Goal: Check status

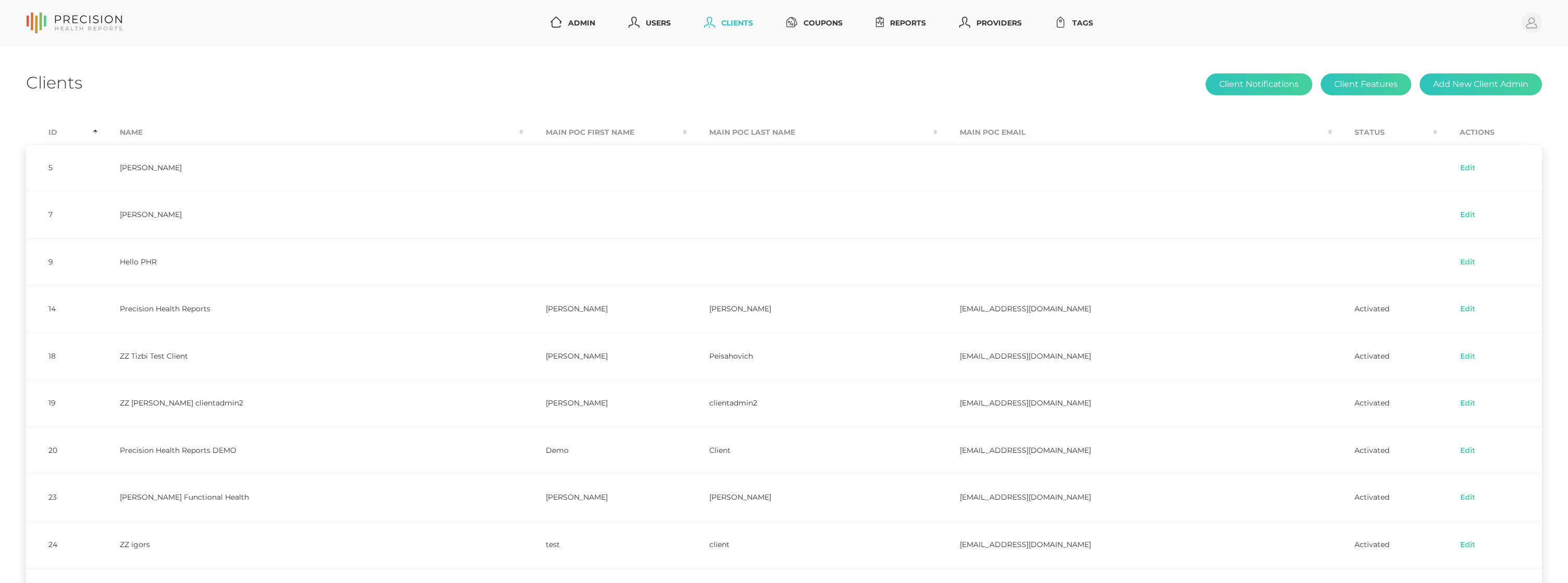
select select "75"
click at [907, 22] on link "Reports" at bounding box center [900, 23] width 59 height 19
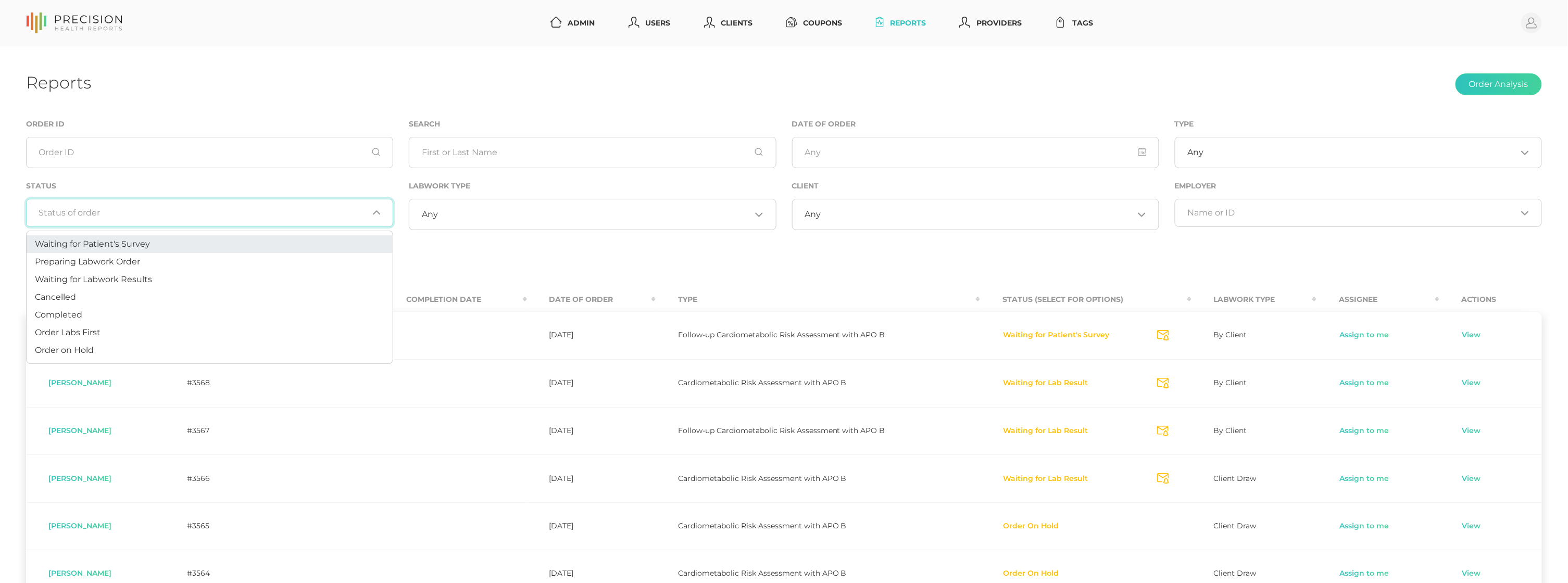
click at [348, 210] on input "Search for option" at bounding box center [203, 213] width 329 height 11
click at [272, 256] on li "Preparing Labwork Order" at bounding box center [209, 261] width 366 height 18
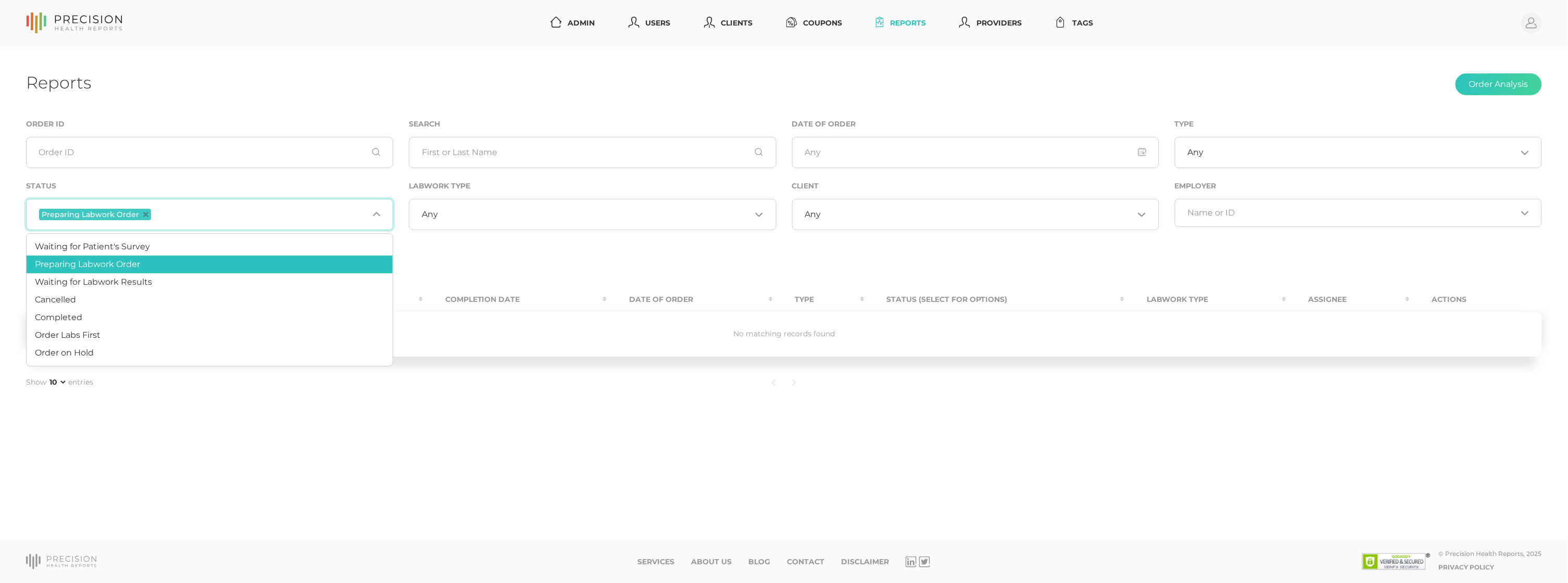
click at [228, 205] on div "Preparing Labwork Order Loading..." at bounding box center [209, 214] width 367 height 31
click at [166, 329] on li "Order Labs First" at bounding box center [209, 335] width 366 height 18
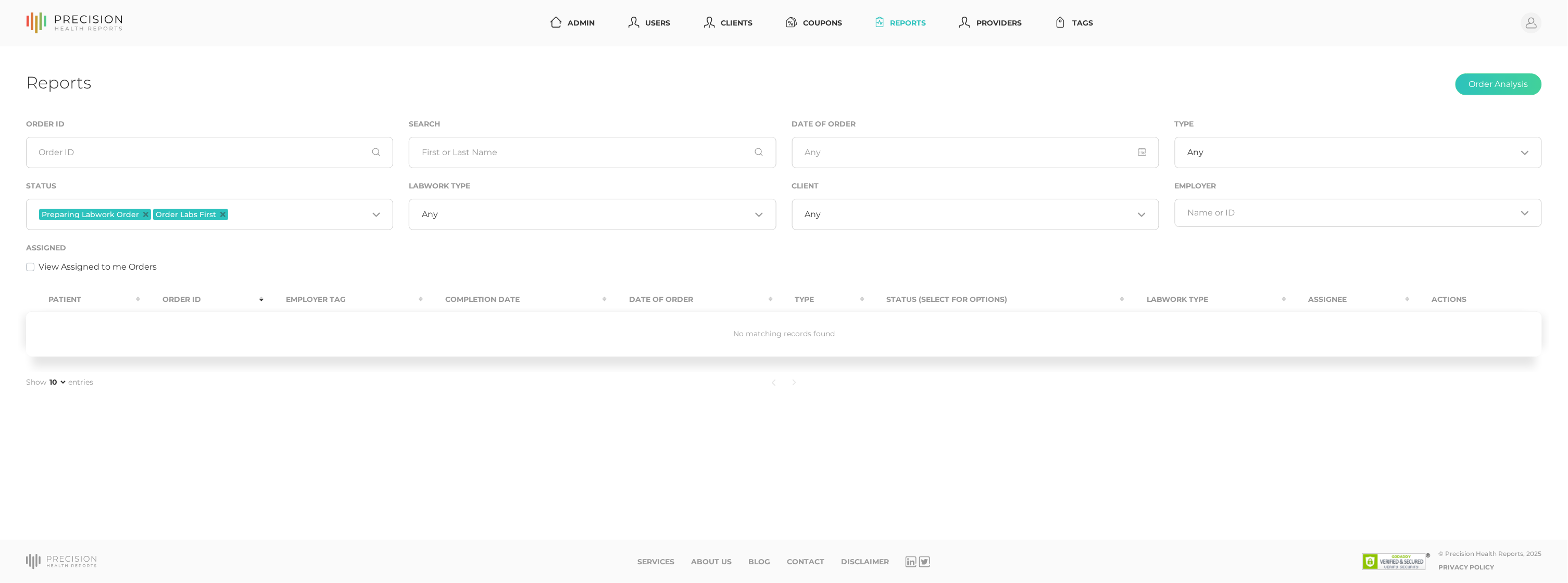
click at [143, 215] on icon "Deselect Preparing Labwork Order" at bounding box center [145, 214] width 5 height 5
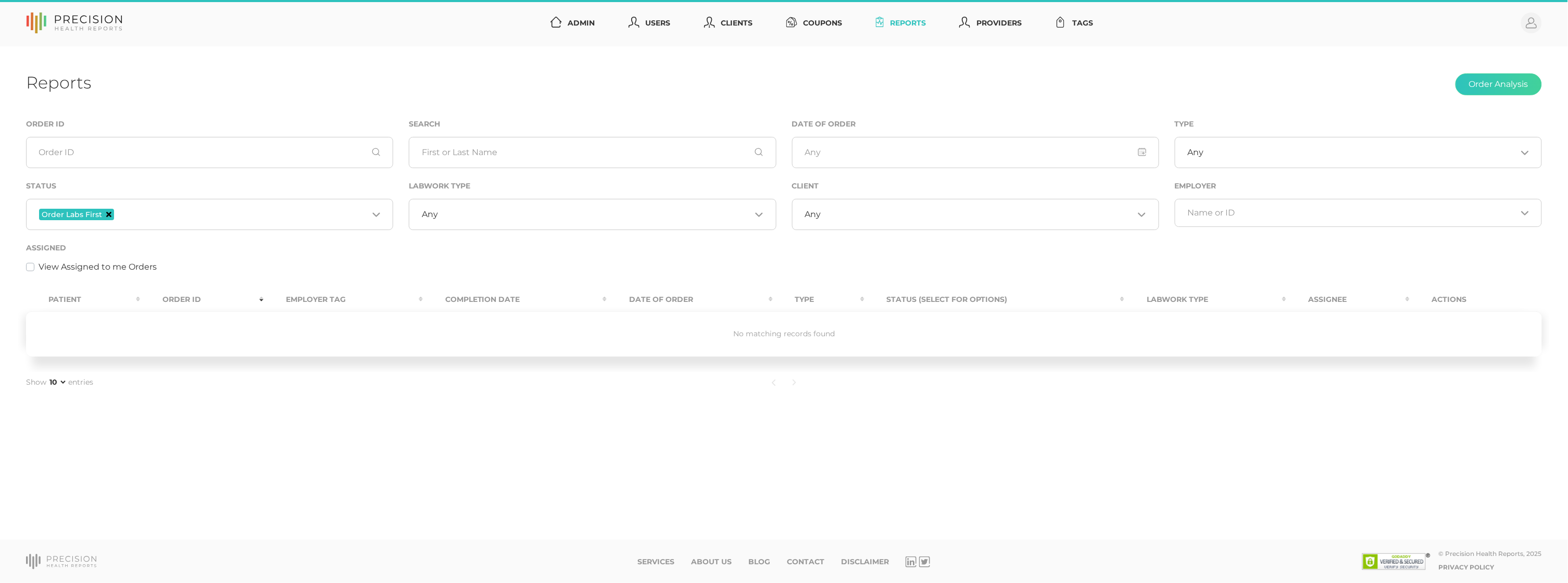
click at [108, 214] on icon "Deselect Order Labs First" at bounding box center [109, 214] width 5 height 5
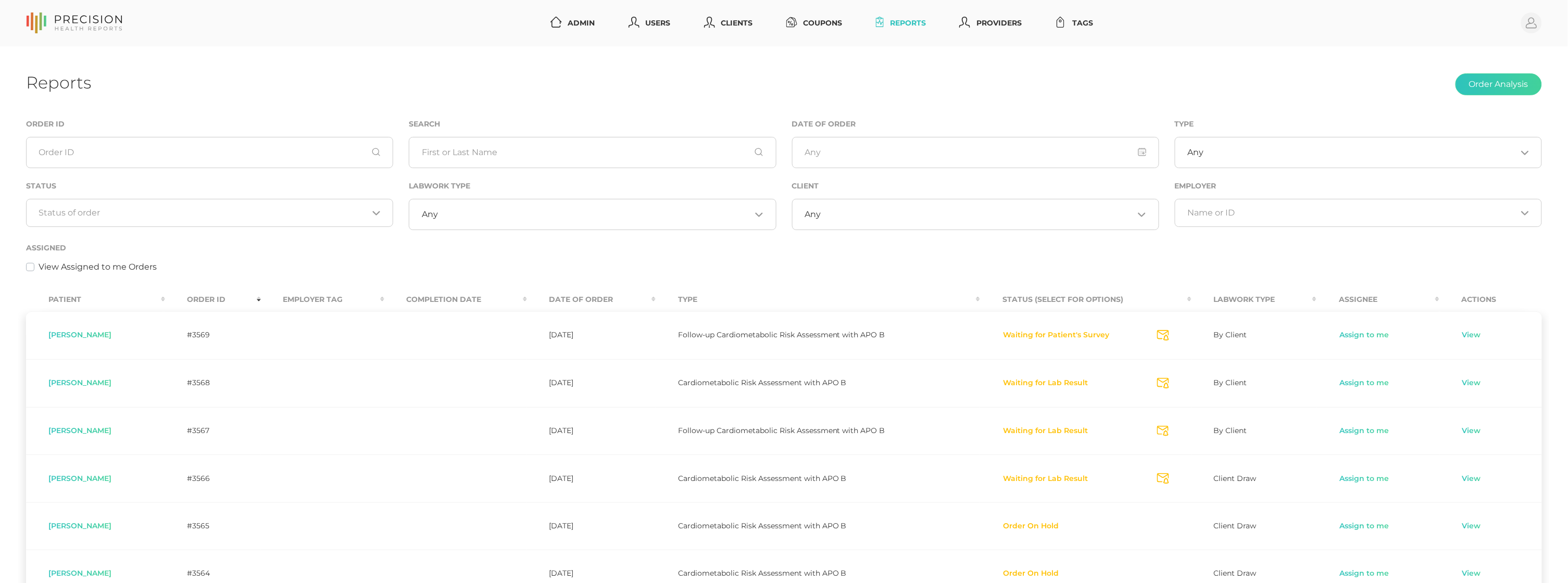
click at [527, 262] on div "View Assigned to me Orders" at bounding box center [783, 267] width 1515 height 12
click at [206, 212] on input "Search for option" at bounding box center [203, 213] width 329 height 11
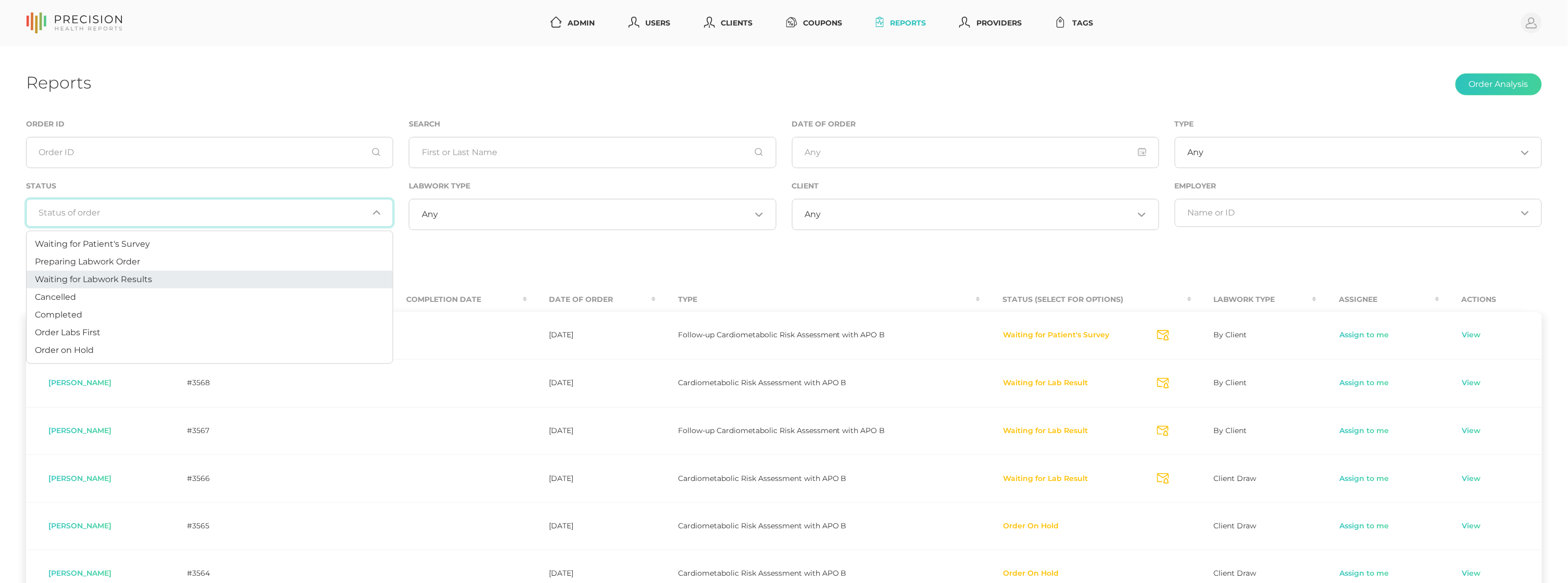
click at [174, 272] on li "Waiting for Labwork Results" at bounding box center [209, 279] width 366 height 18
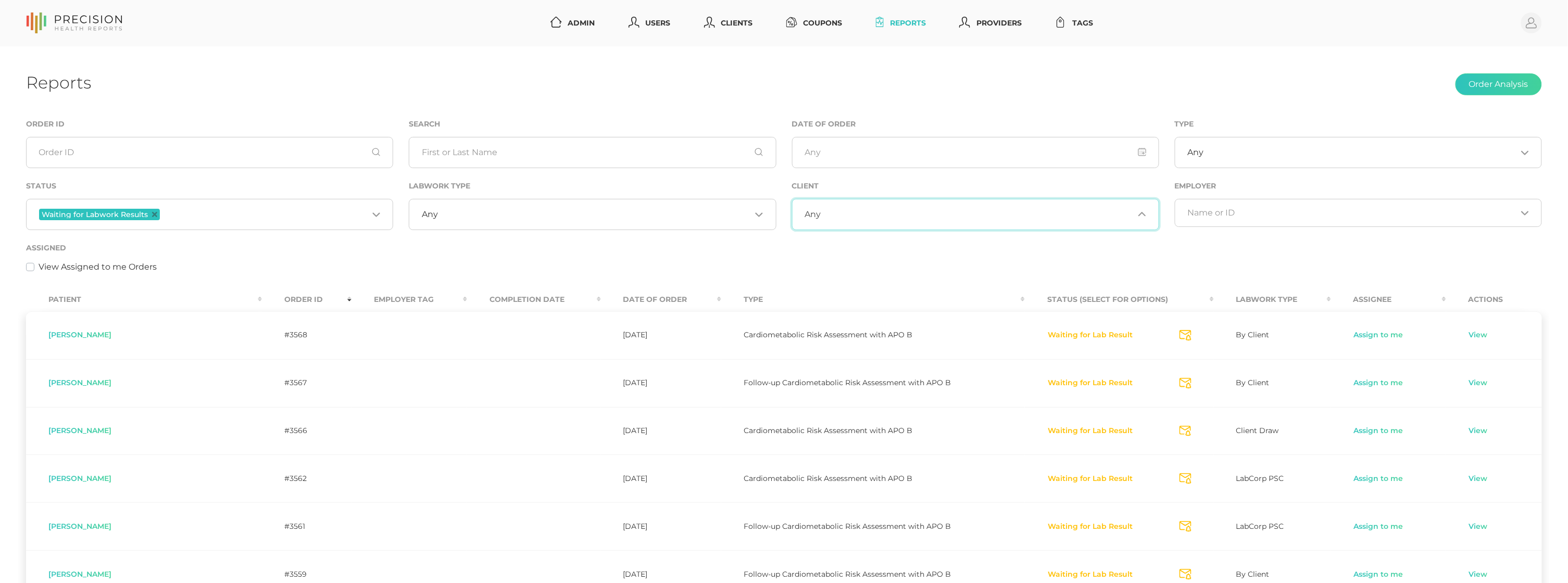
click at [909, 214] on input "Search for option" at bounding box center [977, 215] width 313 height 11
drag, startPoint x: 558, startPoint y: 209, endPoint x: 545, endPoint y: 215, distance: 14.3
click at [558, 208] on div "Any Loading..." at bounding box center [592, 214] width 367 height 31
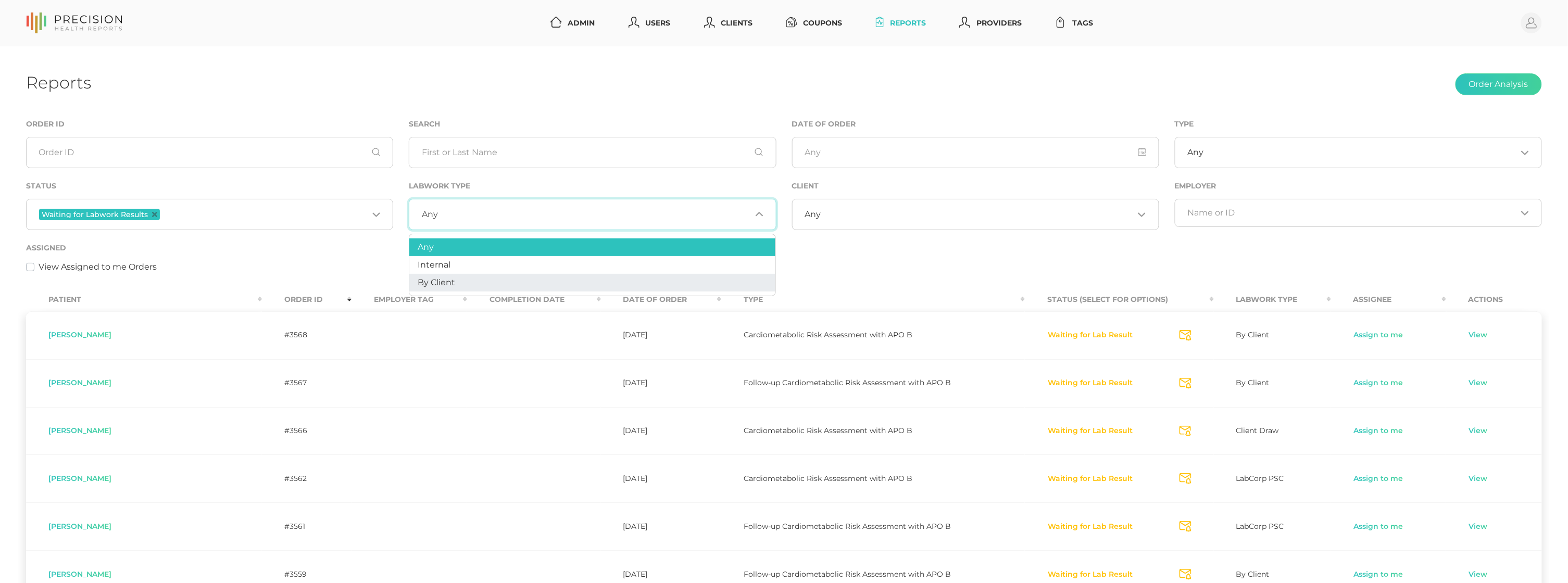
click at [488, 279] on li "By Client" at bounding box center [592, 282] width 366 height 18
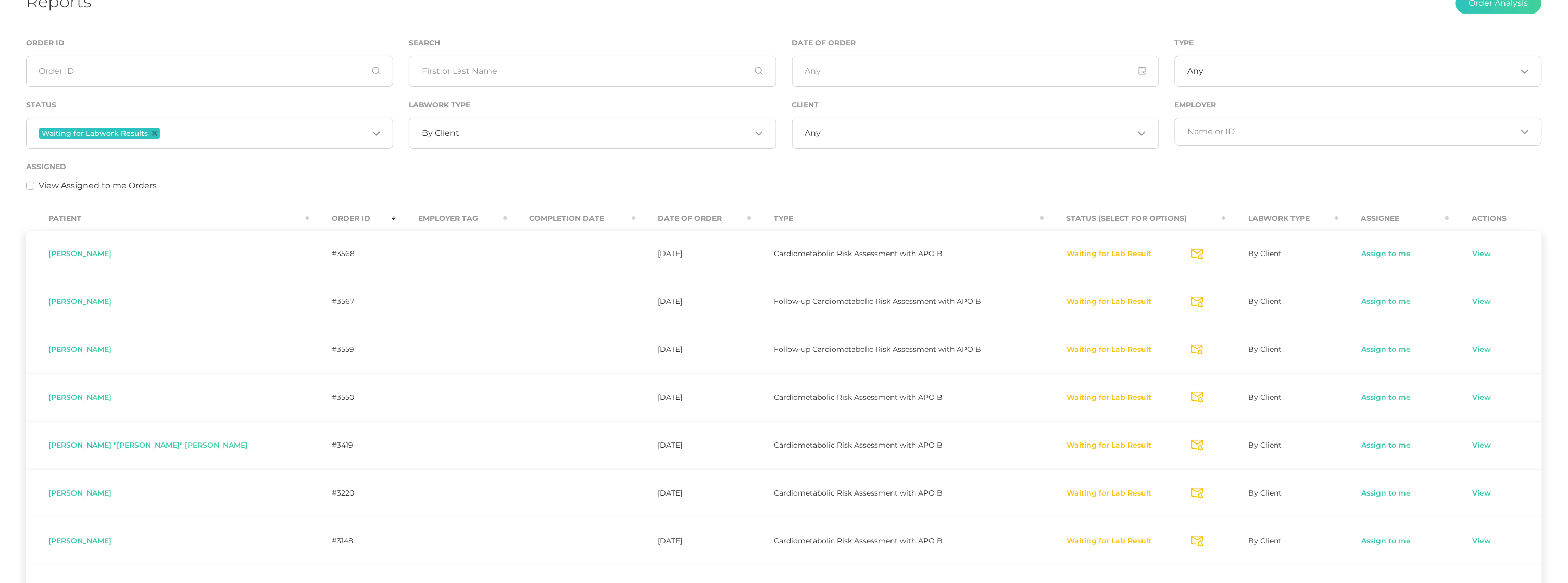
scroll to position [86, 0]
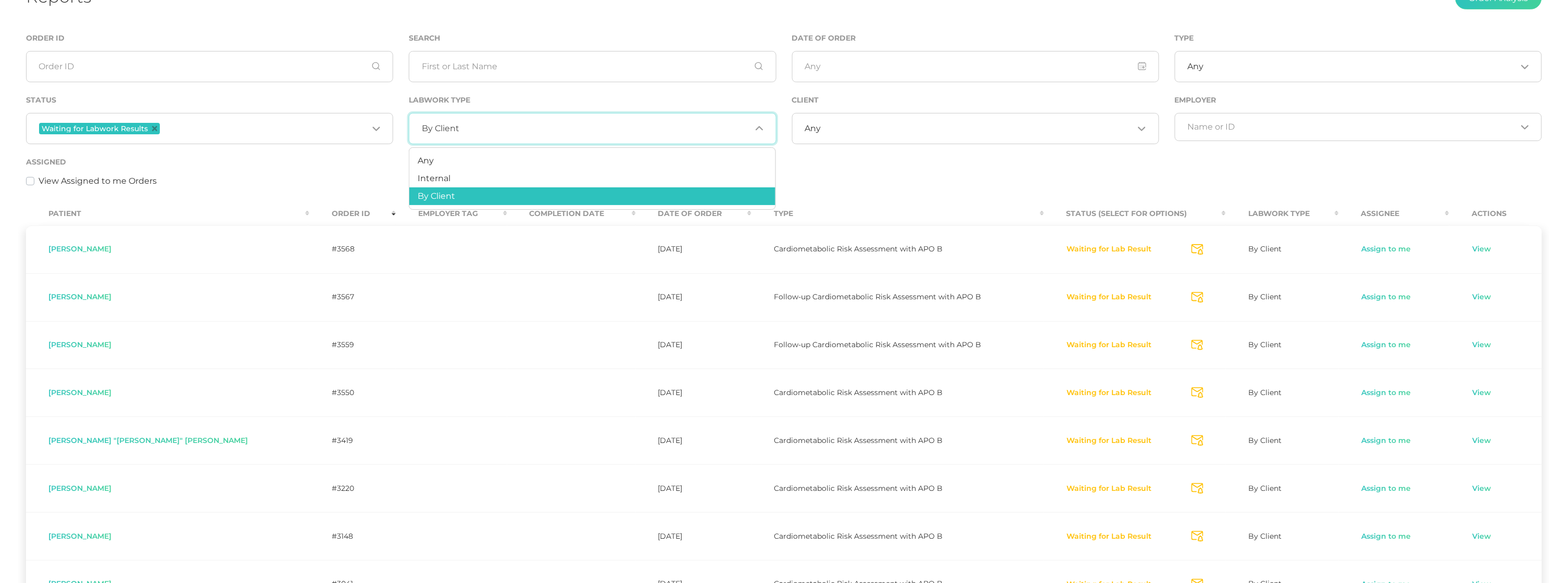
click at [190, 129] on input "Search for option" at bounding box center [265, 129] width 206 height 14
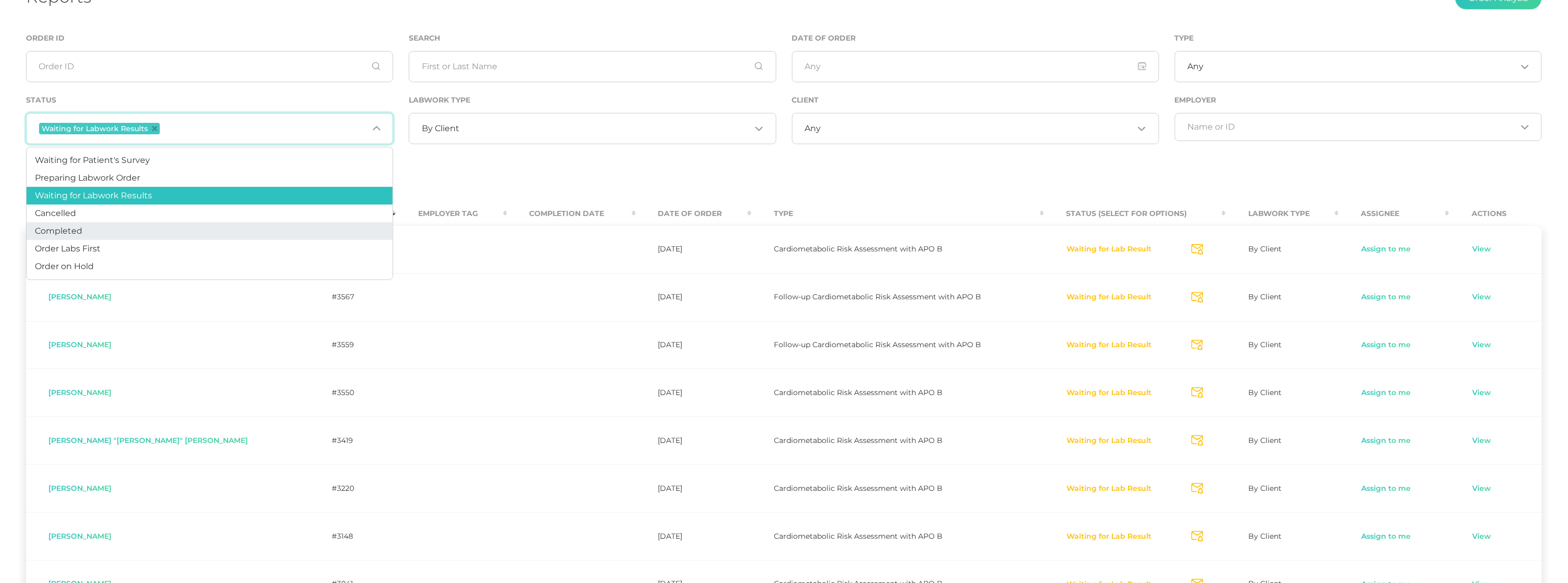
click at [82, 226] on li "Completed" at bounding box center [209, 231] width 366 height 18
